Goal: Task Accomplishment & Management: Manage account settings

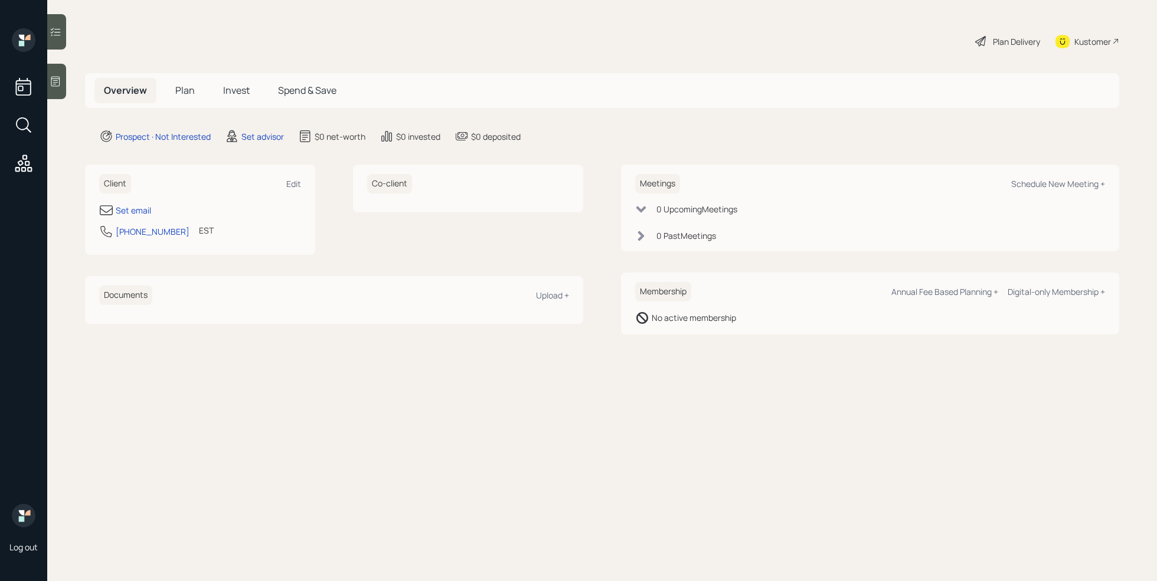
click at [54, 83] on icon at bounding box center [56, 82] width 12 height 12
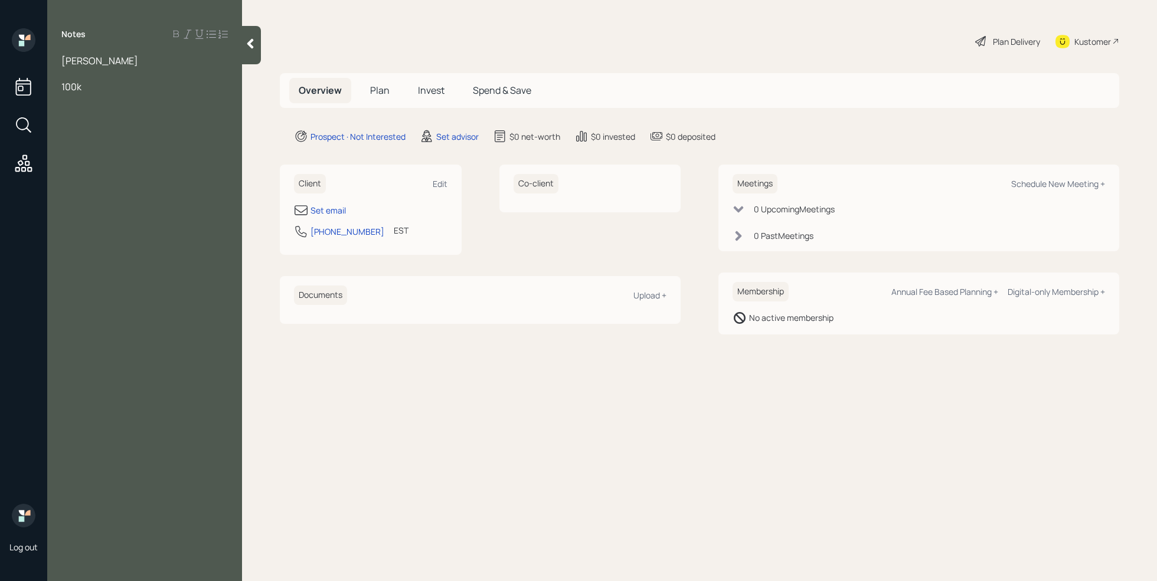
click at [93, 74] on div at bounding box center [144, 73] width 166 height 13
click at [121, 64] on div "[PERSON_NAME]" at bounding box center [144, 60] width 166 height 13
click at [108, 114] on div "Assets" at bounding box center [144, 112] width 166 height 13
click at [93, 146] on div "Notes [PERSON_NAME] Age [DEMOGRAPHIC_DATA] working another 5 years Assets Savin…" at bounding box center [144, 297] width 195 height 539
click at [107, 136] on div "100k" at bounding box center [144, 138] width 166 height 13
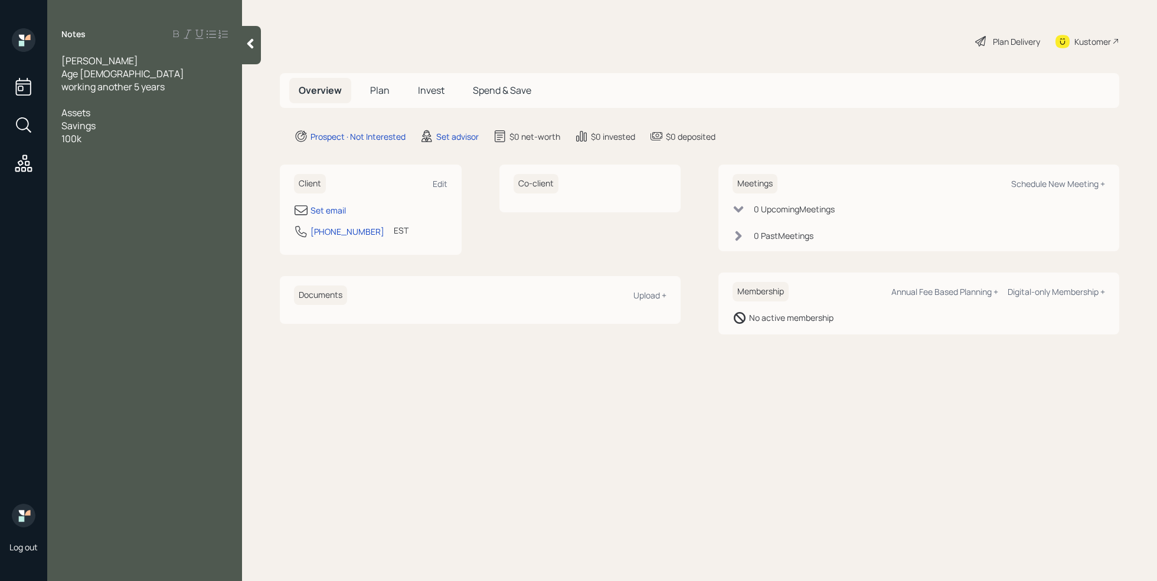
click at [107, 133] on div "100k" at bounding box center [144, 138] width 166 height 13
click at [109, 126] on div "Savings" at bounding box center [144, 125] width 166 height 13
click at [104, 141] on div "100k" at bounding box center [144, 138] width 166 height 13
click at [117, 160] on div "comfortable being in the market in a safe way" at bounding box center [144, 158] width 166 height 26
click at [95, 197] on div at bounding box center [144, 203] width 166 height 13
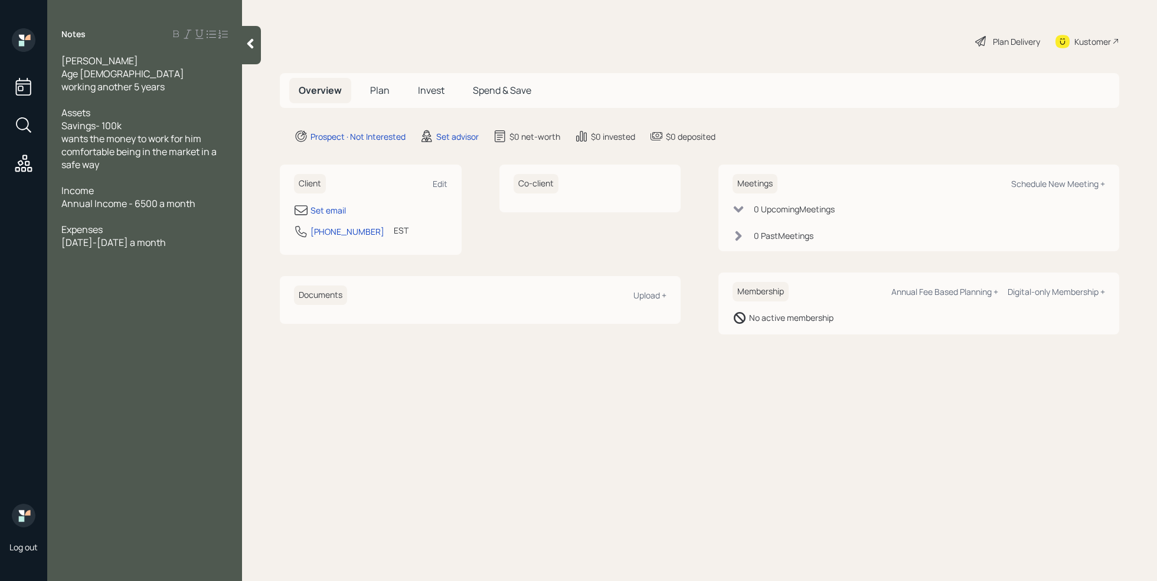
click at [139, 205] on span "Annual Income - 6500 a month" at bounding box center [128, 203] width 134 height 13
click at [113, 216] on div at bounding box center [144, 216] width 166 height 13
click at [95, 227] on div at bounding box center [144, 229] width 166 height 13
click at [171, 258] on div "[DATE]-[DATE] a month" at bounding box center [144, 255] width 166 height 13
click at [335, 212] on div "Set email" at bounding box center [327, 210] width 35 height 12
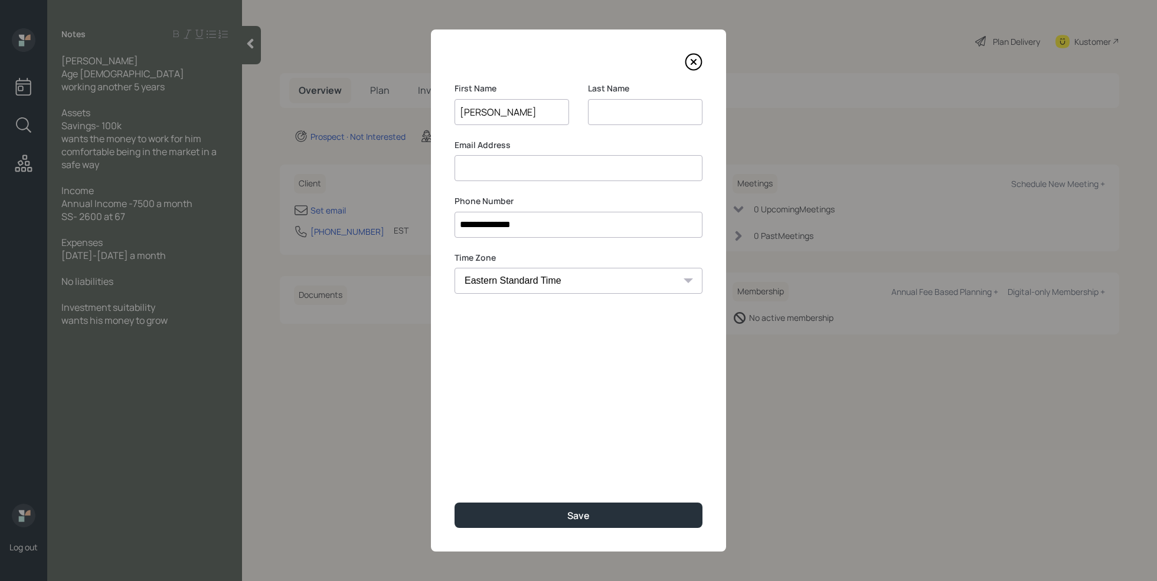
type input "[PERSON_NAME]"
click at [647, 113] on input at bounding box center [645, 112] width 114 height 26
type input "[PERSON_NAME]"
click at [566, 163] on input at bounding box center [578, 168] width 248 height 26
type input "[PERSON_NAME]"
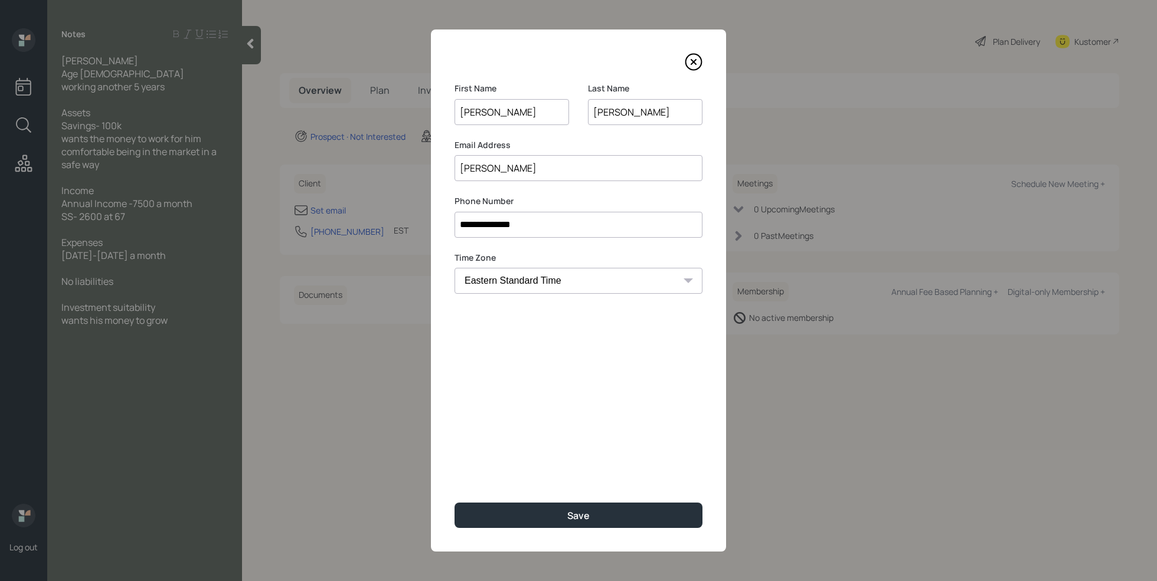
click at [470, 114] on input "[PERSON_NAME]" at bounding box center [511, 112] width 114 height 26
type input "[PERSON_NAME]"
click at [493, 167] on input "[PERSON_NAME]" at bounding box center [578, 168] width 248 height 26
type input "alanrayervin"
click at [652, 109] on input "[PERSON_NAME]" at bounding box center [645, 112] width 114 height 26
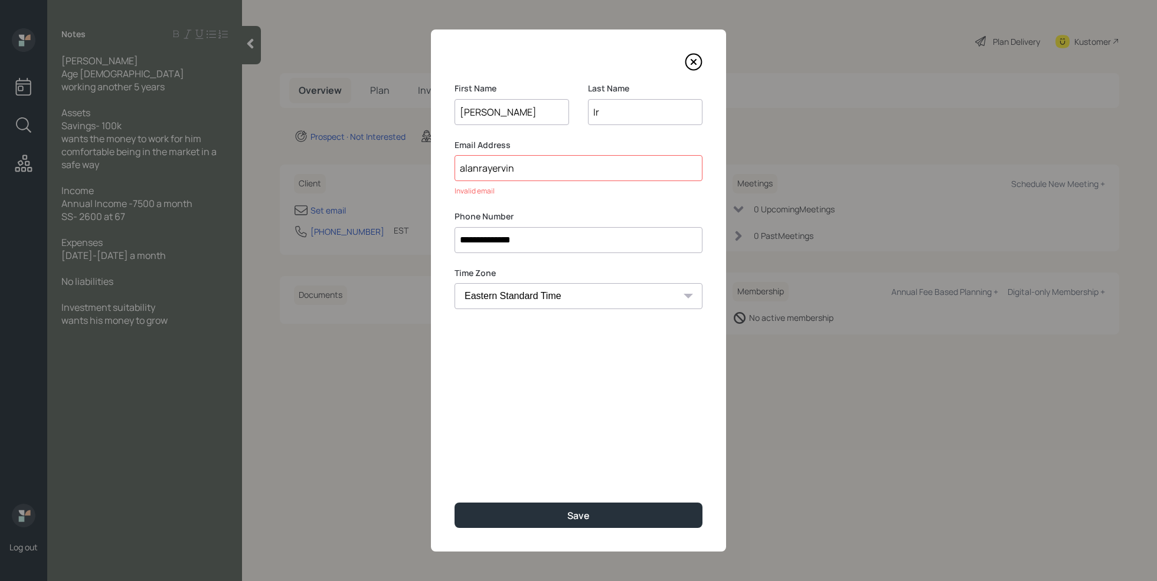
type input "I"
type input "[PERSON_NAME]"
click at [592, 166] on input "alanrayervin" at bounding box center [578, 168] width 248 height 26
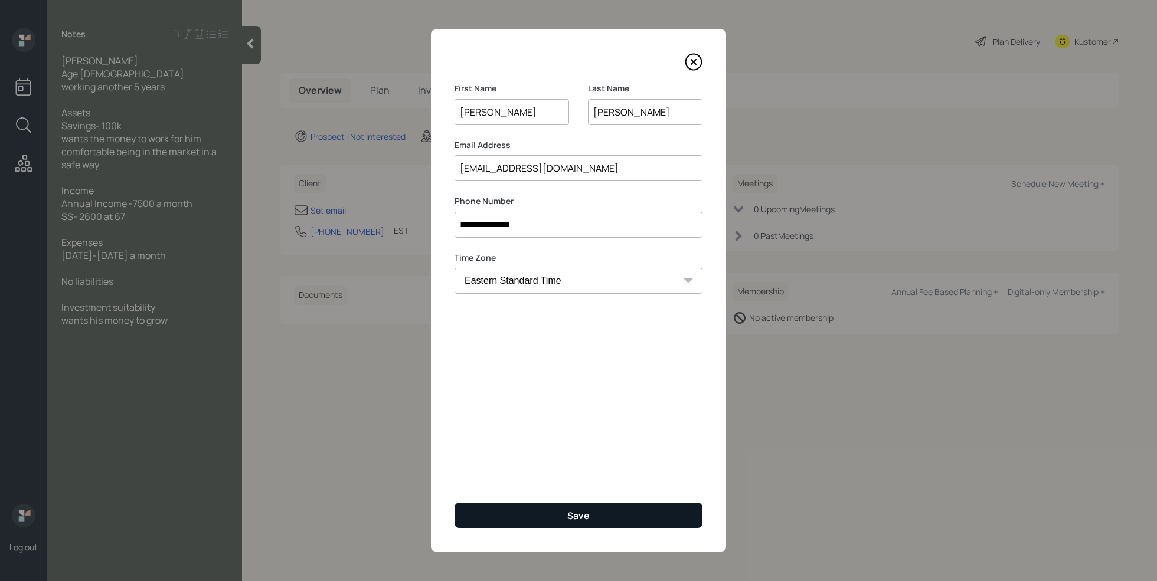
type input "[EMAIL_ADDRESS][DOMAIN_NAME]"
click at [592, 519] on button "Save" at bounding box center [578, 515] width 248 height 25
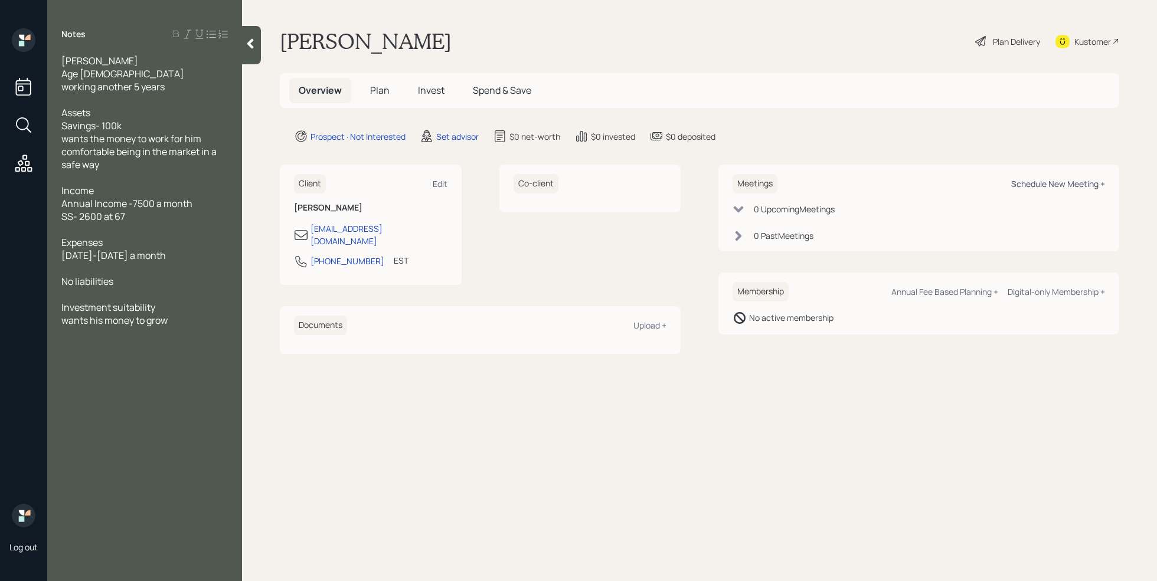
click at [1039, 181] on div "Schedule New Meeting +" at bounding box center [1058, 183] width 94 height 11
select select "round-[PERSON_NAME]"
click at [185, 320] on div "wants his money to grow" at bounding box center [144, 320] width 166 height 13
click at [1054, 186] on div "Schedule New Meeting +" at bounding box center [1058, 183] width 94 height 11
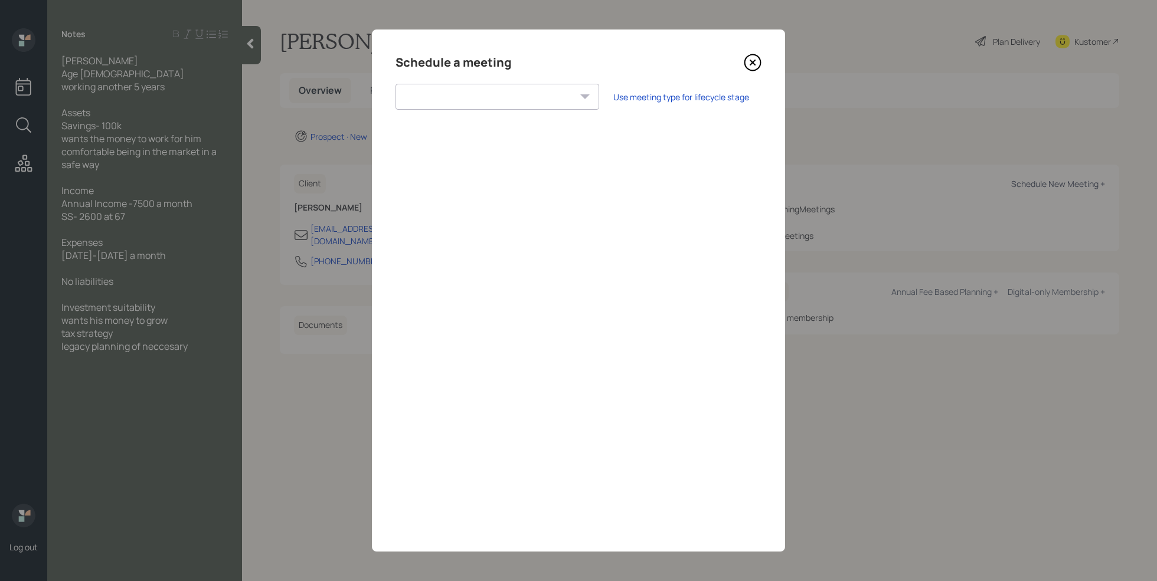
select select "round-[PERSON_NAME]"
click at [592, 93] on div "Choose my own meeting type" at bounding box center [641, 97] width 99 height 22
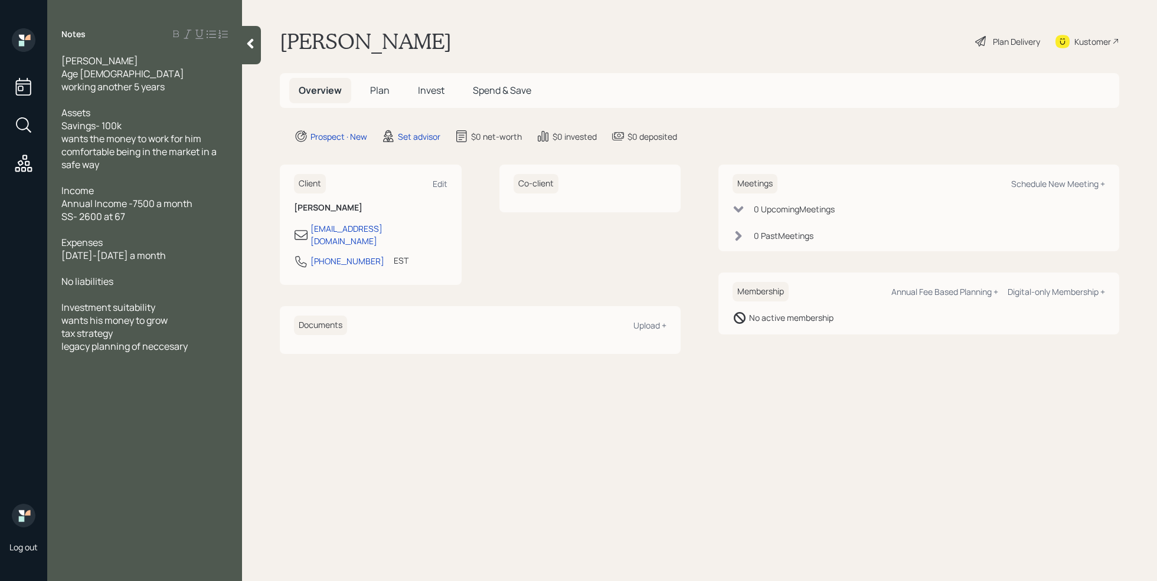
click at [209, 351] on div "legacy planning of neccesary" at bounding box center [144, 346] width 166 height 13
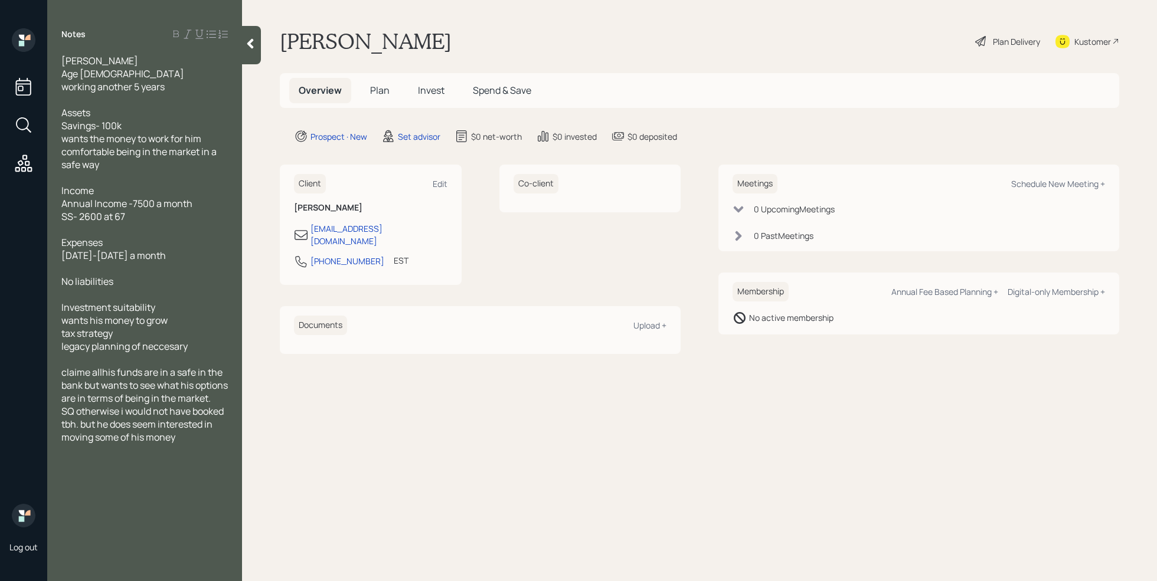
click at [77, 425] on span "SQ otherwise i would not have booked tbh. but he does seem interested in moving…" at bounding box center [143, 424] width 164 height 39
click at [91, 405] on span "claime allhis funds are in a safe in the bank but wants to see what his options…" at bounding box center [145, 385] width 168 height 39
click at [250, 38] on icon at bounding box center [250, 44] width 12 height 12
